Goal: Task Accomplishment & Management: Manage account settings

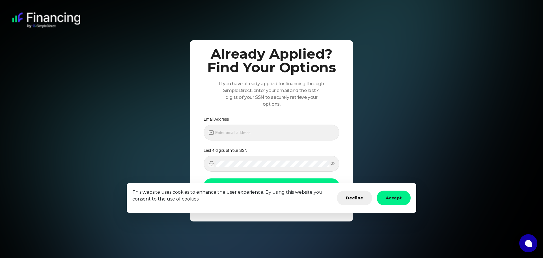
drag, startPoint x: 44, startPoint y: 21, endPoint x: 288, endPoint y: 144, distance: 272.9
click at [44, 21] on link at bounding box center [46, 19] width 68 height 15
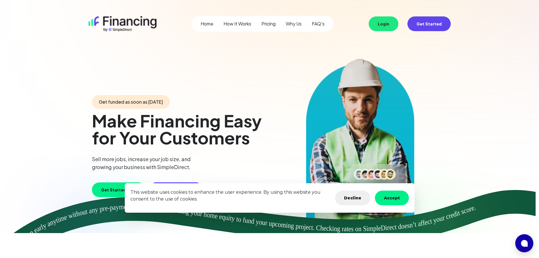
click at [386, 26] on button "Login" at bounding box center [384, 23] width 30 height 15
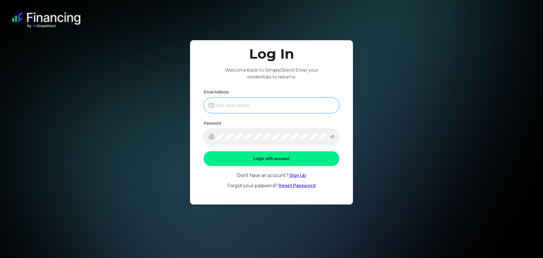
click at [289, 104] on input "email" at bounding box center [274, 105] width 119 height 6
type input "[PERSON_NAME][EMAIL_ADDRESS][DOMAIN_NAME]"
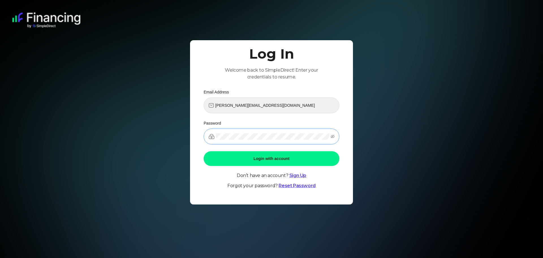
click at [271, 140] on span at bounding box center [272, 136] width 136 height 16
click at [204, 151] on button "Login with account" at bounding box center [272, 158] width 136 height 15
